Goal: Information Seeking & Learning: Check status

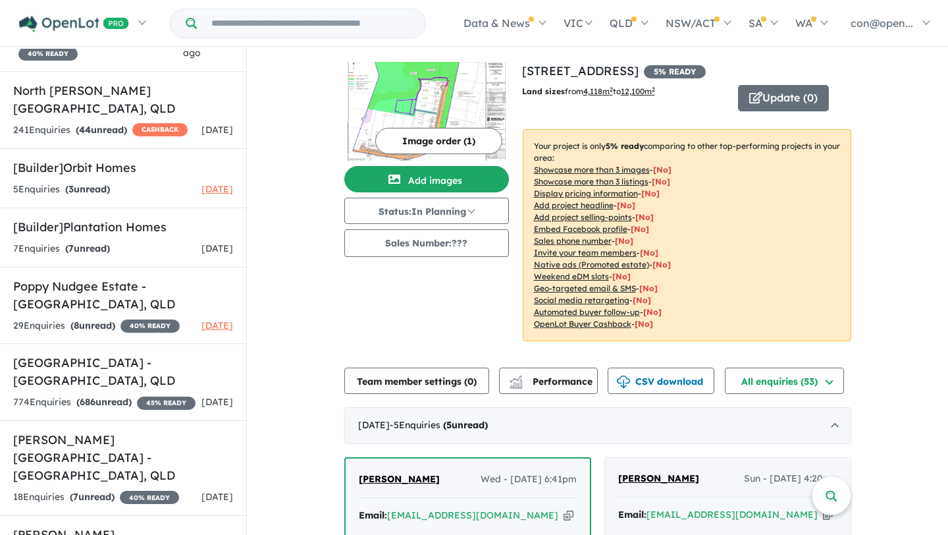
scroll to position [3418, 0]
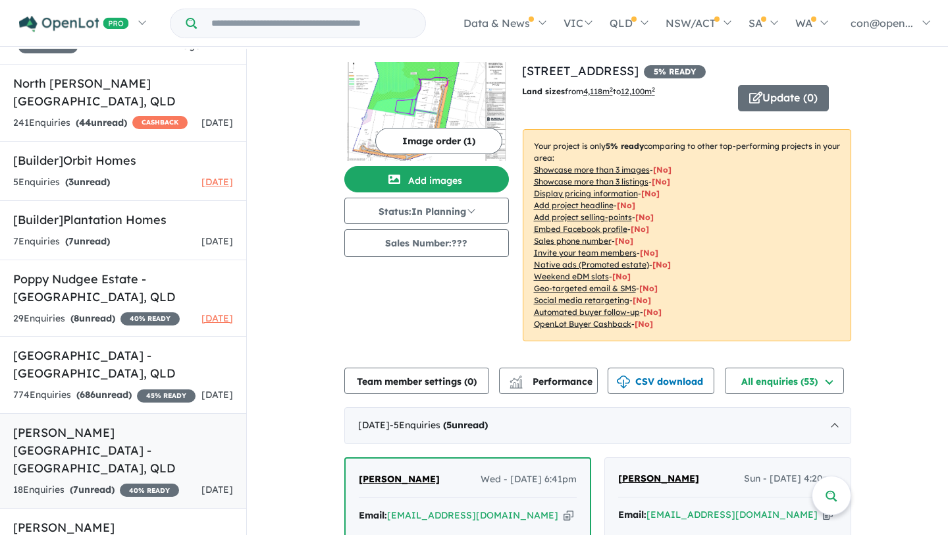
click at [104, 423] on h5 "Ripley Square Estate - Ripley , QLD" at bounding box center [123, 449] width 220 height 53
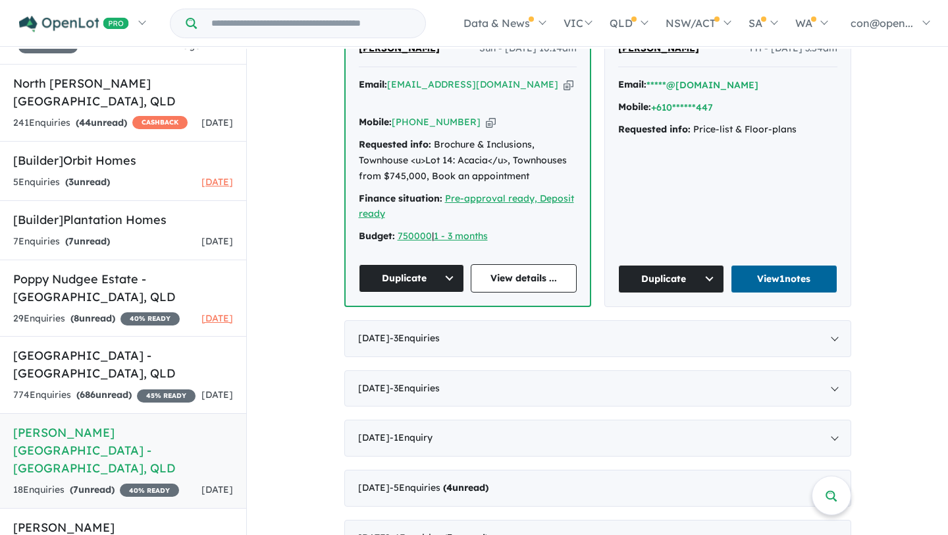
scroll to position [1, 0]
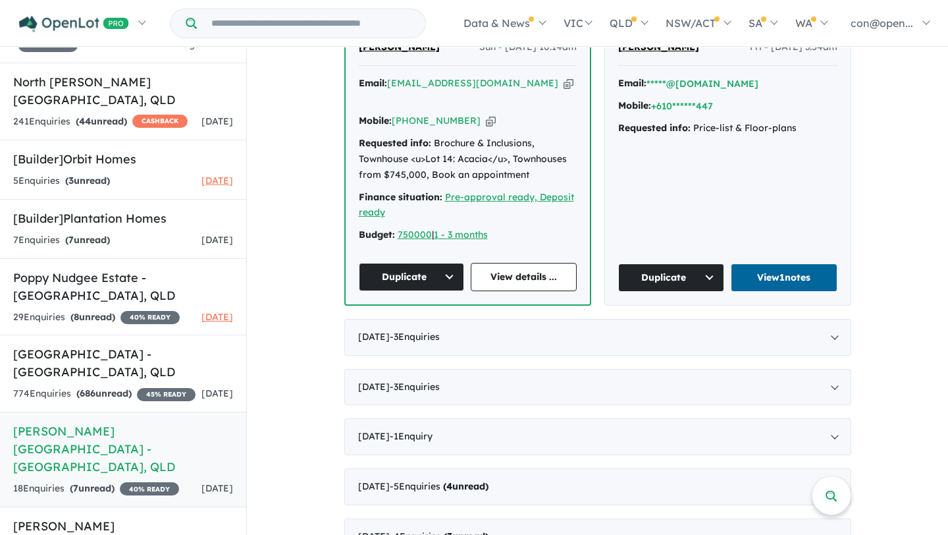
click at [751, 263] on link "View 1 notes" at bounding box center [784, 277] width 107 height 28
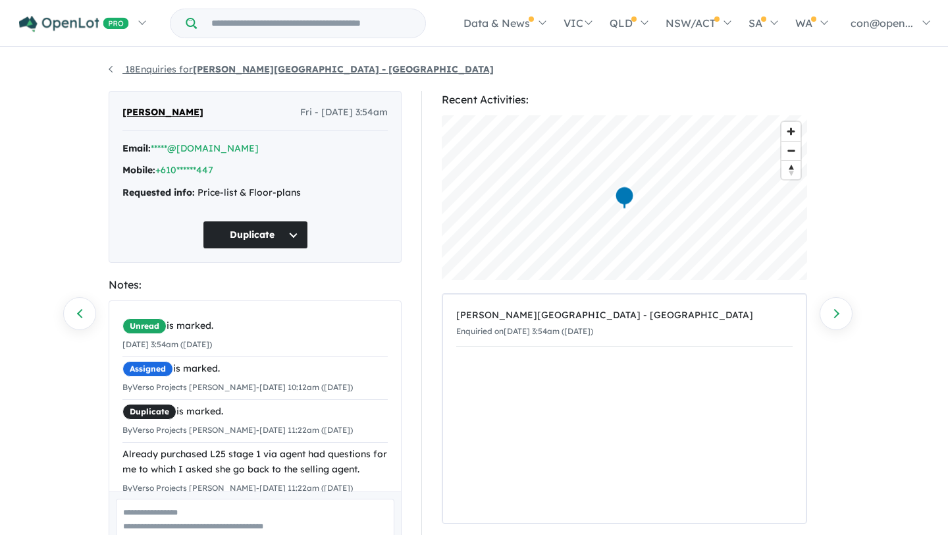
click at [179, 72] on link "18 Enquiries for [PERSON_NAME][GEOGRAPHIC_DATA] - [GEOGRAPHIC_DATA]" at bounding box center [301, 69] width 385 height 12
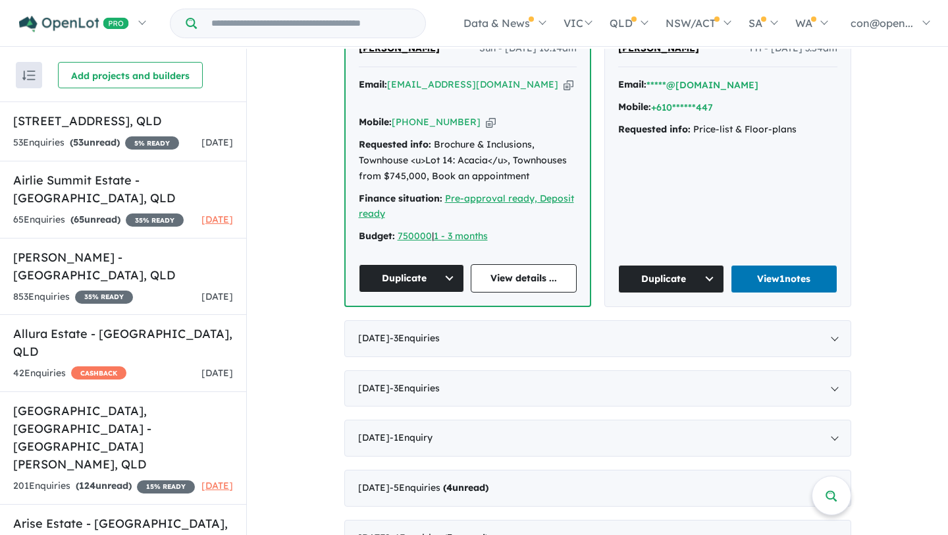
scroll to position [1, 0]
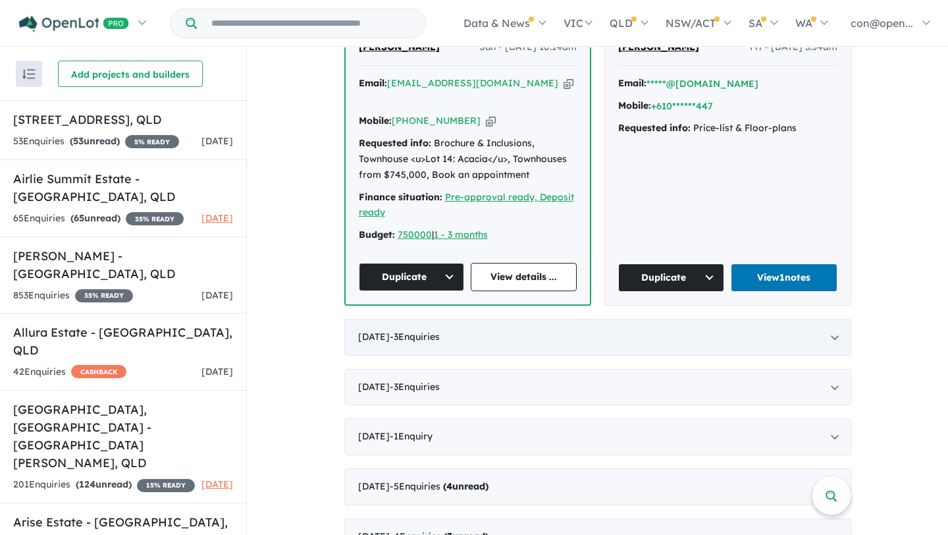
click at [440, 331] on span "- 3 Enquir ies ( 0 unread)" at bounding box center [415, 337] width 50 height 12
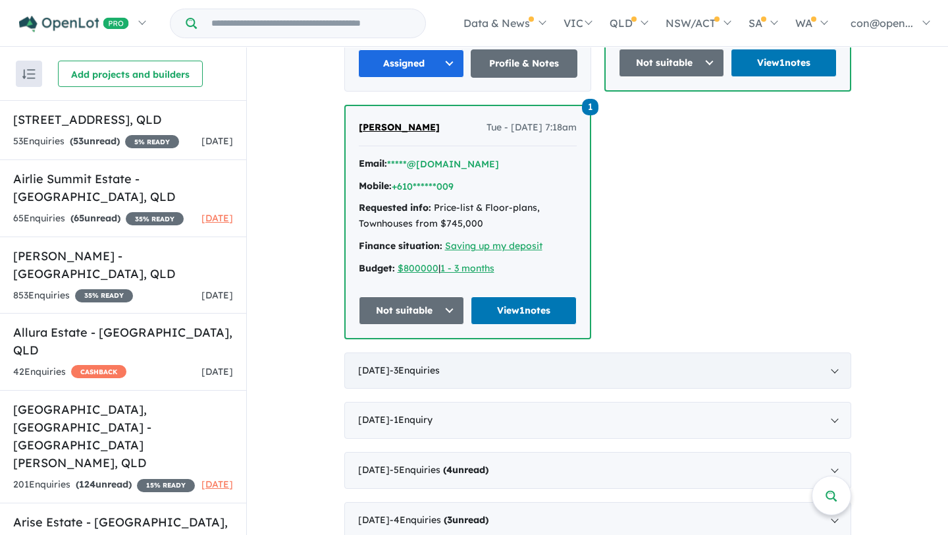
click at [513, 352] on div "August 2025 - 3 Enquir ies ( 0 unread)" at bounding box center [597, 370] width 507 height 37
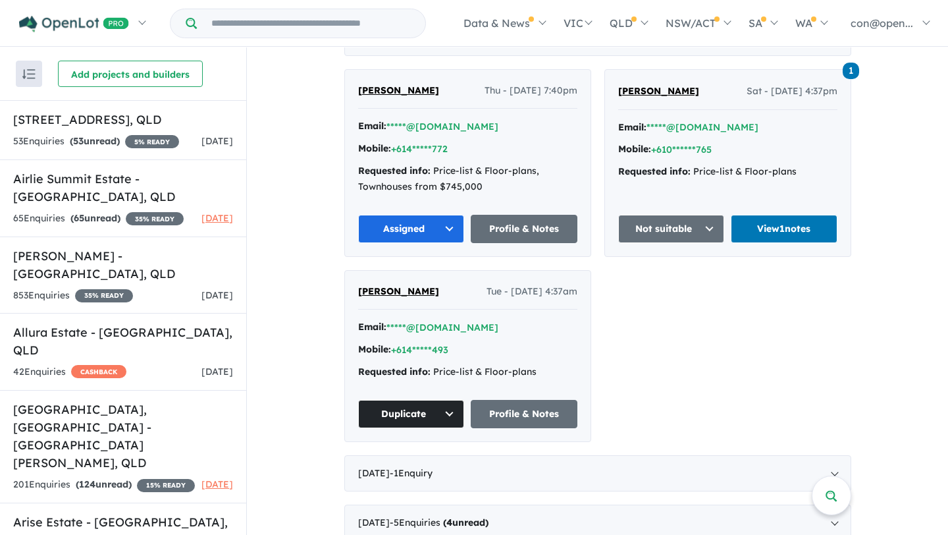
scroll to position [630, 0]
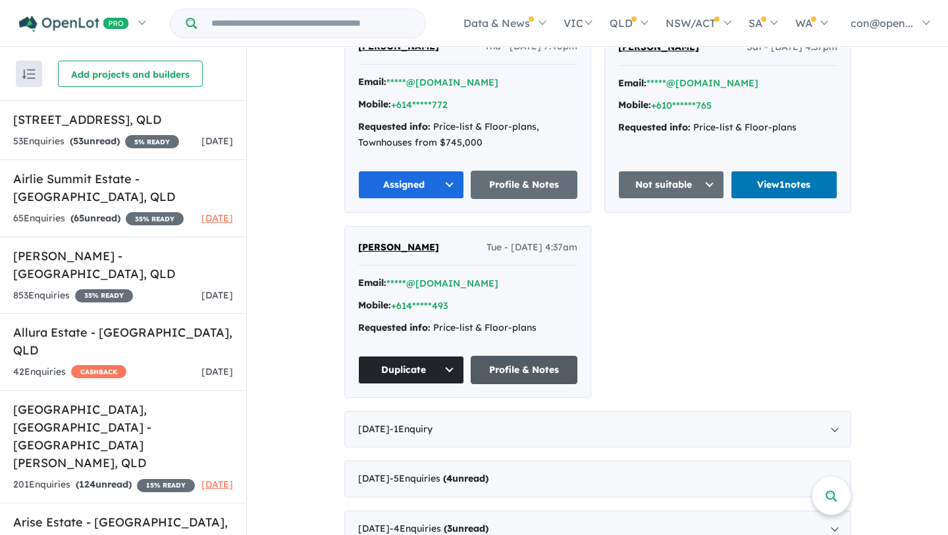
click at [529, 356] on link "Profile & Notes" at bounding box center [524, 370] width 107 height 28
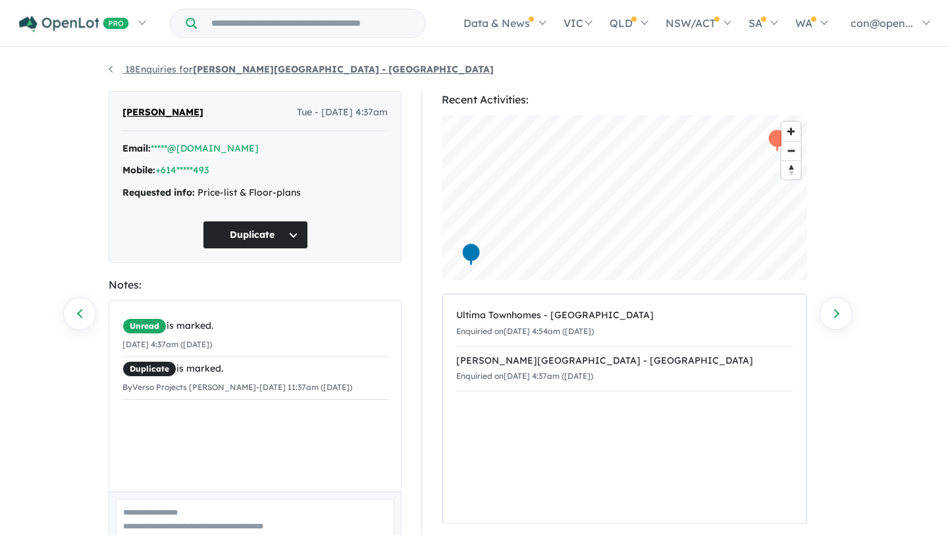
click at [217, 70] on strong "[PERSON_NAME][GEOGRAPHIC_DATA] - [GEOGRAPHIC_DATA]" at bounding box center [343, 69] width 301 height 12
